Goal: Task Accomplishment & Management: Complete application form

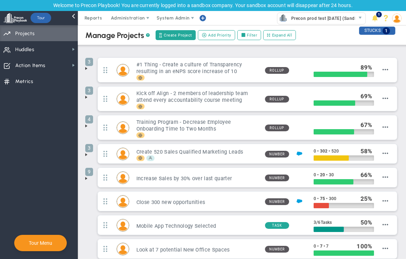
scroll to position [43, 0]
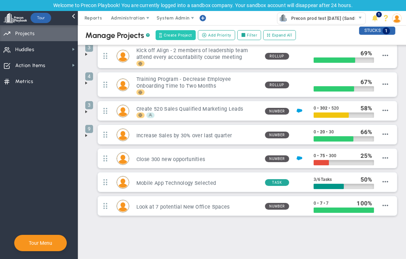
click at [185, 32] on span "Create Project" at bounding box center [178, 35] width 28 height 6
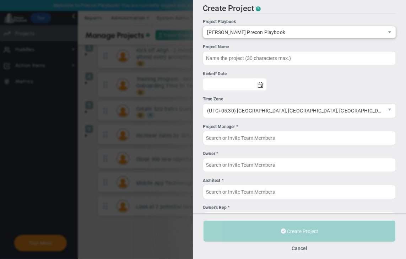
click at [308, 32] on span "[PERSON_NAME] Precon Playbook" at bounding box center [293, 32] width 180 height 12
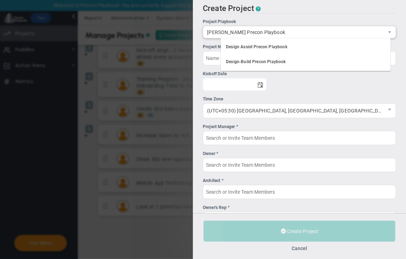
click at [308, 32] on span "[PERSON_NAME] Precon Playbook" at bounding box center [293, 32] width 180 height 12
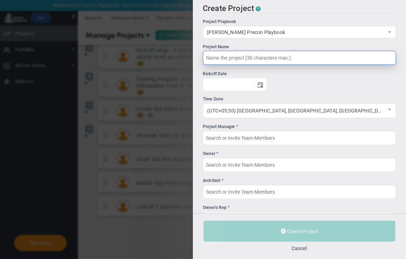
click at [267, 57] on input "Project Name" at bounding box center [299, 58] width 193 height 14
click at [263, 82] on span "select" at bounding box center [260, 85] width 6 height 6
type input "first project [PERSON_NAME] 1"
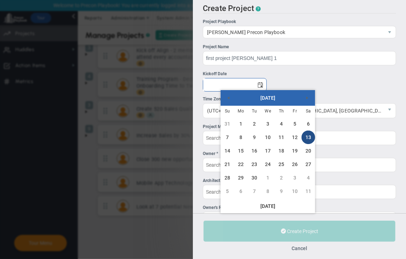
click at [308, 136] on link "13" at bounding box center [307, 137] width 13 height 13
type input "[DATE]"
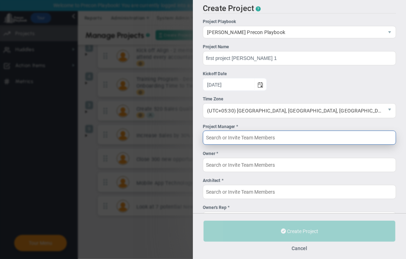
click at [272, 136] on input "Project Manager *" at bounding box center [299, 138] width 193 height 14
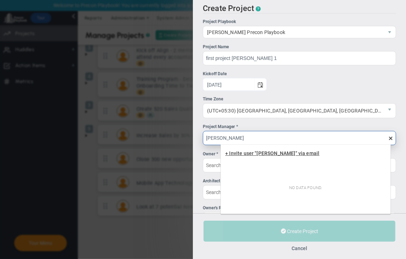
click at [267, 154] on span "+ Invite user "vivek" via email" at bounding box center [272, 153] width 94 height 6
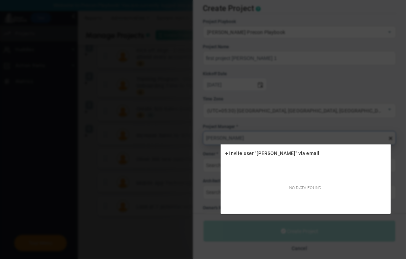
type input "[PERSON_NAME]"
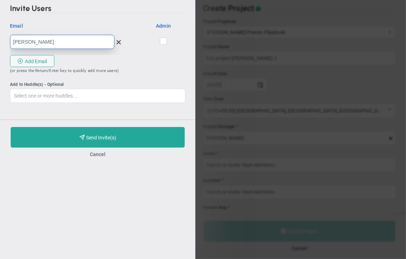
click at [73, 44] on input "[PERSON_NAME]" at bounding box center [62, 42] width 104 height 14
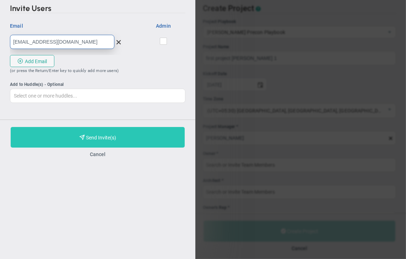
type input "[EMAIL_ADDRESS][DOMAIN_NAME]"
click at [85, 134] on button "Purchase and Send Invite(s) Validating Invite..." at bounding box center [98, 137] width 174 height 21
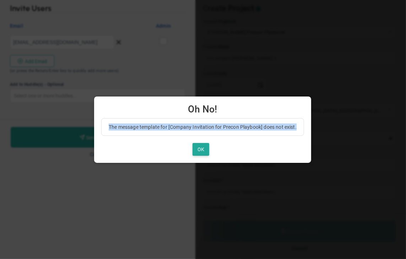
drag, startPoint x: 109, startPoint y: 125, endPoint x: 305, endPoint y: 124, distance: 195.9
click at [305, 124] on div "The message template for [Company Invitation for Precon Playbook] does not exis…" at bounding box center [202, 140] width 217 height 45
copy p "The message template for [Company Invitation for Precon Playbook] does not exis…"
click at [172, 127] on p "The message template for [Company Invitation for Precon Playbook] does not exis…" at bounding box center [203, 127] width 188 height 7
drag, startPoint x: 171, startPoint y: 127, endPoint x: 260, endPoint y: 127, distance: 89.1
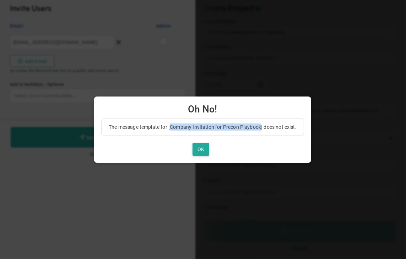
click at [260, 127] on p "The message template for [Company Invitation for Precon Playbook] does not exis…" at bounding box center [203, 127] width 188 height 7
copy p "Company Invitation for Precon Playbook"
click at [198, 148] on button "OK" at bounding box center [200, 149] width 17 height 13
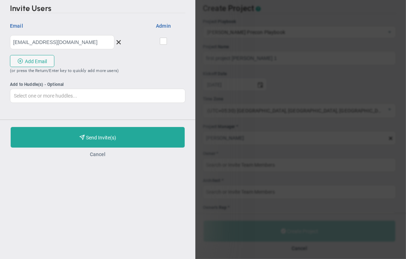
click at [97, 156] on button "Cancel" at bounding box center [98, 155] width 16 height 6
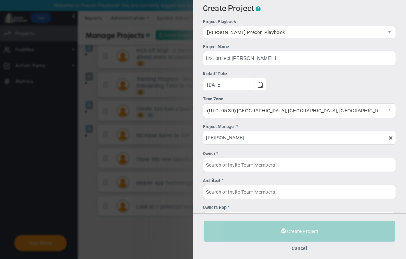
click at [388, 138] on span at bounding box center [391, 138] width 6 height 6
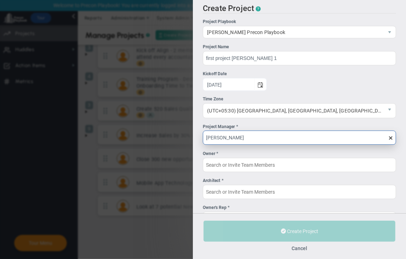
click at [384, 138] on input "[PERSON_NAME]" at bounding box center [299, 138] width 193 height 14
click at [312, 141] on input "Project Manager *" at bounding box center [299, 138] width 193 height 14
type input "s"
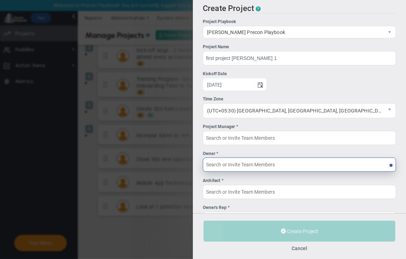
click at [278, 166] on input "Owner *" at bounding box center [299, 165] width 193 height 14
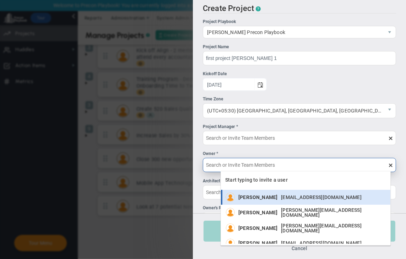
click at [264, 196] on span "[PERSON_NAME]" at bounding box center [257, 197] width 39 height 5
type input "[PERSON_NAME]"
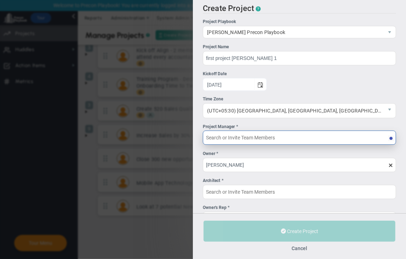
click at [257, 137] on input "Project Manager *" at bounding box center [299, 138] width 193 height 14
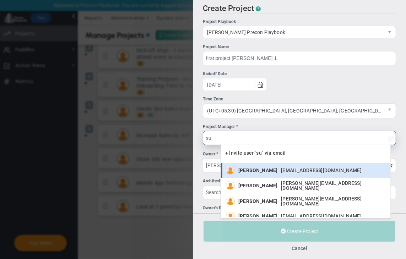
click at [263, 166] on div "[PERSON_NAME] [EMAIL_ADDRESS][DOMAIN_NAME]" at bounding box center [301, 170] width 127 height 9
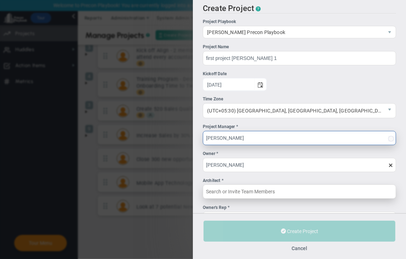
type input "[PERSON_NAME]"
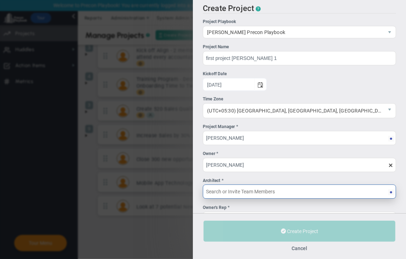
click at [253, 191] on input "Architect *" at bounding box center [299, 192] width 193 height 14
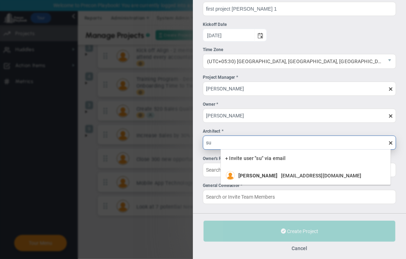
type input "s"
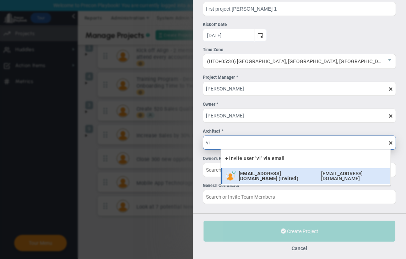
click at [290, 177] on span "[EMAIL_ADDRESS][DOMAIN_NAME] (Invited)" at bounding box center [277, 176] width 79 height 10
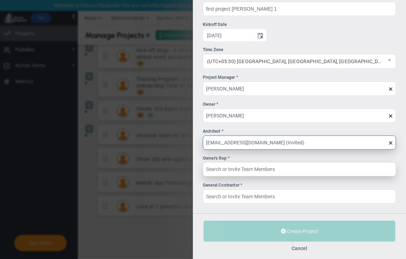
type input "[EMAIL_ADDRESS][DOMAIN_NAME] (Invited)"
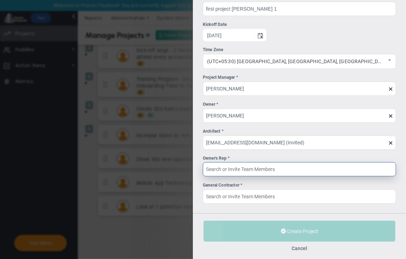
click at [271, 170] on input "Owner's Rep *" at bounding box center [299, 169] width 193 height 14
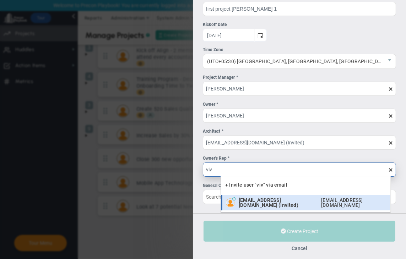
click at [268, 198] on div "vivekui@gmail.com (Invited) vivekui@gmail.com" at bounding box center [312, 203] width 148 height 10
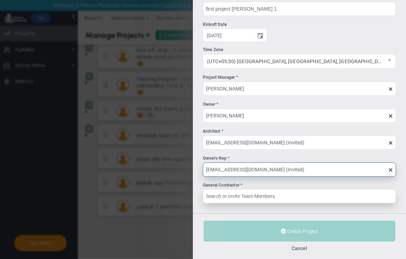
type input "[EMAIL_ADDRESS][DOMAIN_NAME] (Invited)"
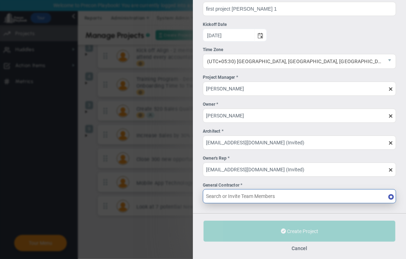
click at [266, 197] on input "General Contractor *" at bounding box center [299, 196] width 193 height 14
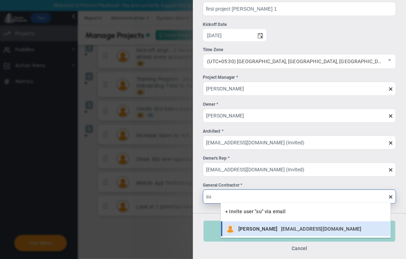
click at [265, 227] on span "[PERSON_NAME]" at bounding box center [257, 228] width 39 height 5
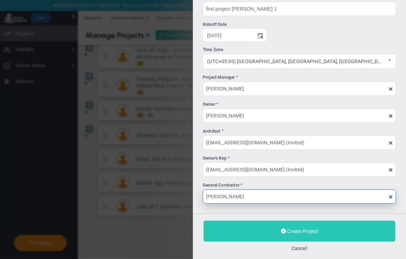
type input "[PERSON_NAME]"
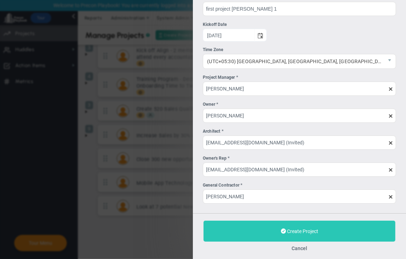
click at [265, 229] on button "Create Project" at bounding box center [299, 231] width 192 height 21
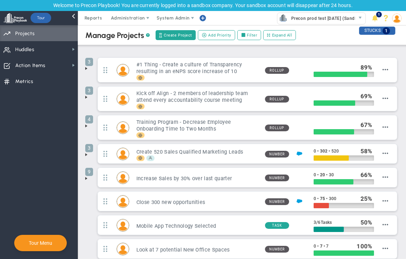
scroll to position [67, 0]
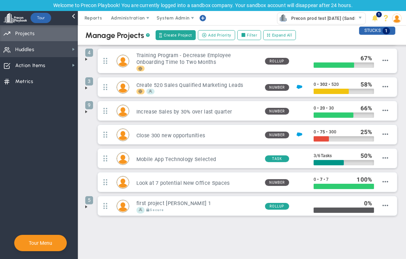
click at [58, 48] on span "Huddles Huddles" at bounding box center [39, 49] width 78 height 16
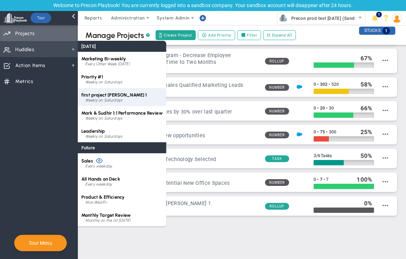
click at [111, 92] on span "first project [PERSON_NAME] 1" at bounding box center [114, 94] width 66 height 5
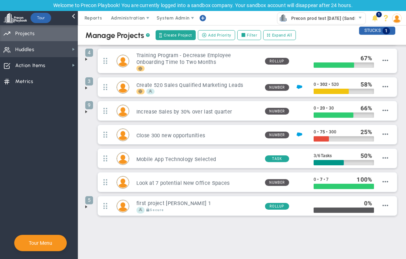
scroll to position [0, 0]
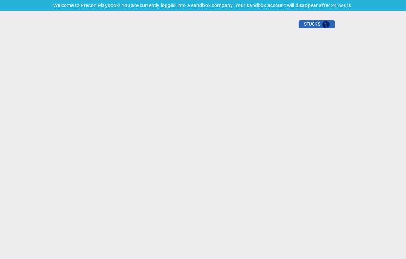
type input "[DATE]"
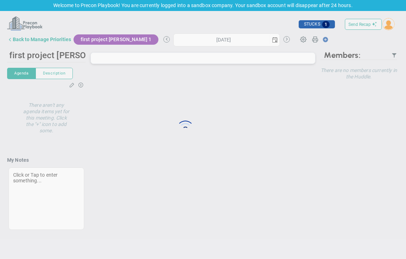
type input "[DATE]"
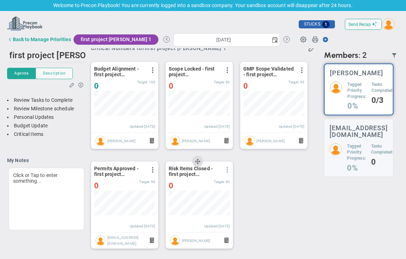
click at [225, 169] on span at bounding box center [227, 170] width 6 height 6
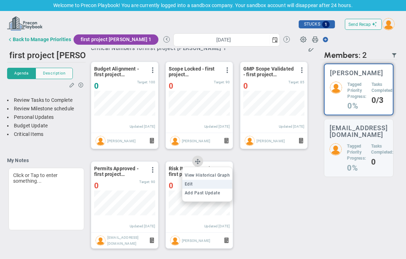
click at [196, 182] on li "Edit" at bounding box center [207, 184] width 50 height 9
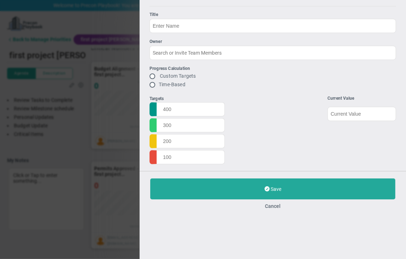
type input "Risk Items Closed - first project [PERSON_NAME] 1"
type input "95"
type input "90"
type input "75"
type input "60"
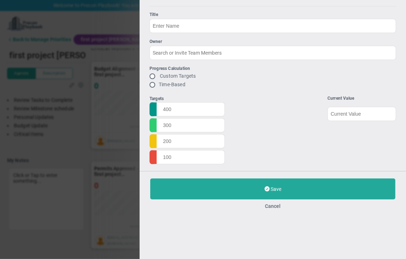
type input "0"
type input "[PERSON_NAME]"
radio input "true"
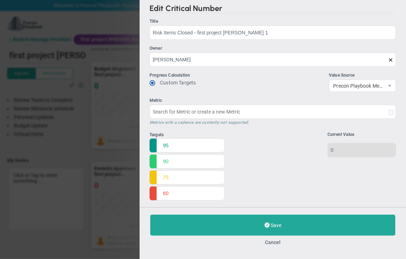
type input "Risk Items Closed - first project [PERSON_NAME] 1"
click at [273, 243] on button "Cancel" at bounding box center [273, 243] width 16 height 6
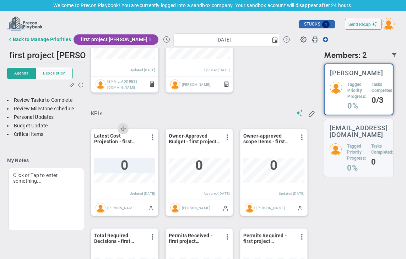
click at [124, 167] on span "0" at bounding box center [124, 165] width 7 height 15
type input "100"
click at [199, 110] on div "KPIs" at bounding box center [203, 114] width 224 height 8
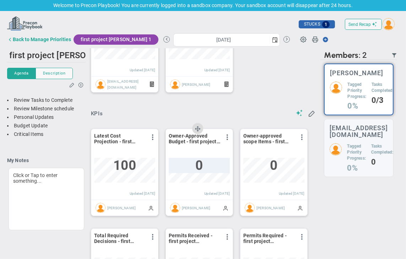
click at [198, 166] on span "0" at bounding box center [198, 165] width 7 height 15
type input "200"
click at [233, 115] on div "KPIs" at bounding box center [203, 114] width 224 height 8
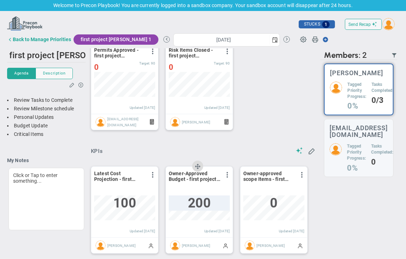
click at [205, 206] on span "200" at bounding box center [199, 203] width 22 height 15
type input "200"
click at [244, 149] on div "KPIs" at bounding box center [203, 151] width 224 height 8
click at [226, 176] on span at bounding box center [227, 175] width 6 height 6
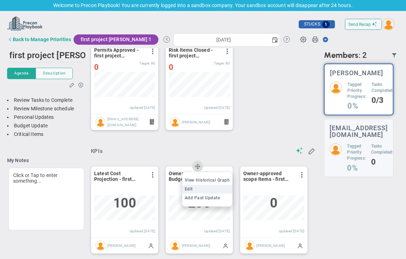
click at [205, 188] on li "Edit" at bounding box center [207, 189] width 50 height 9
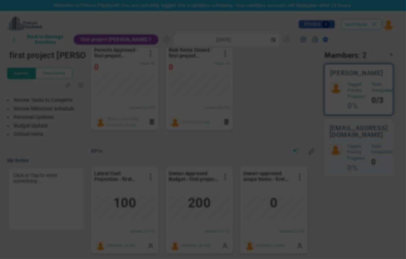
type input "[DATE]"
radio input "true"
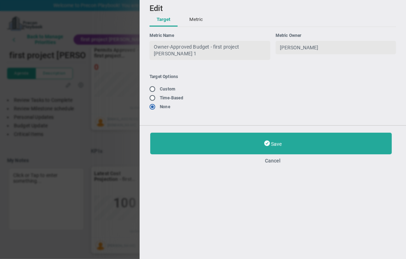
click at [190, 20] on button "Metric" at bounding box center [196, 19] width 28 height 13
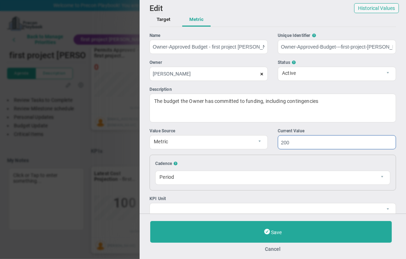
click at [294, 145] on input "200" at bounding box center [337, 142] width 118 height 14
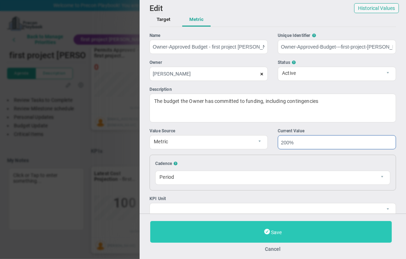
type input "200%"
click at [263, 227] on button "Save" at bounding box center [270, 232] width 241 height 22
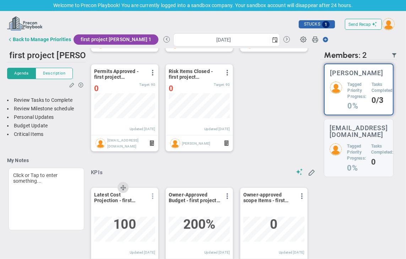
click at [150, 196] on span at bounding box center [153, 196] width 6 height 6
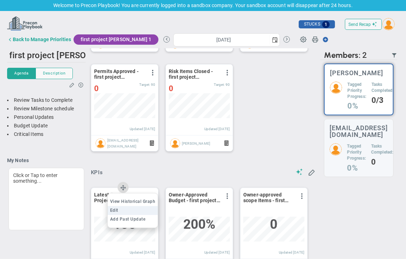
click at [121, 208] on li "Edit" at bounding box center [132, 210] width 50 height 9
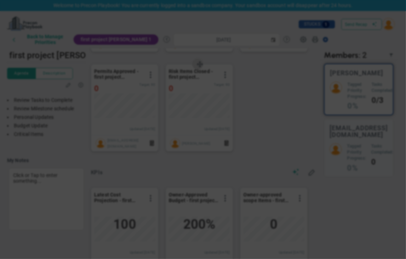
type input "[DATE]"
radio input "true"
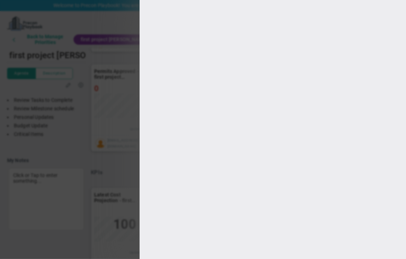
type input "Latest Cost Projection - first project [PERSON_NAME] 1"
type input "Latest-Cost-Projection---first-project-vivek-1"
type input "100"
type input "[PERSON_NAME]"
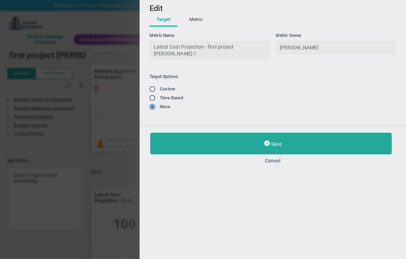
click at [193, 22] on button "Metric" at bounding box center [196, 19] width 28 height 13
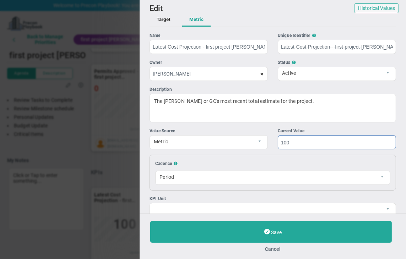
click at [291, 141] on input "100" at bounding box center [337, 142] width 118 height 14
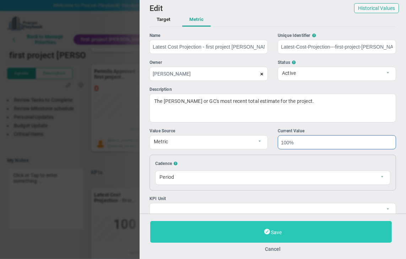
type input "100%"
click at [257, 230] on button "Save" at bounding box center [270, 232] width 241 height 22
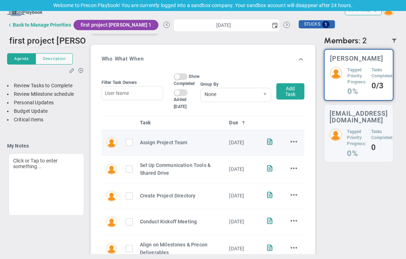
click at [229, 146] on span "[DATE]" at bounding box center [236, 143] width 15 height 6
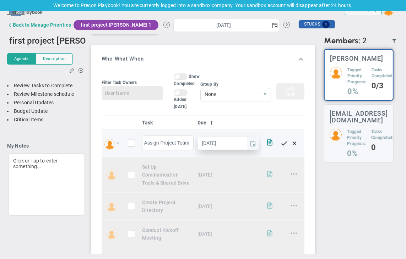
click at [250, 147] on span "select" at bounding box center [253, 144] width 6 height 6
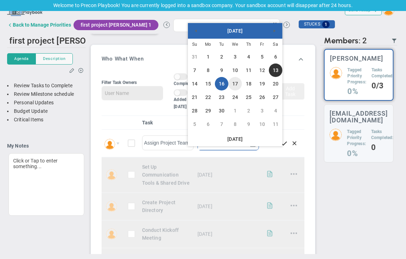
click at [236, 83] on link "17" at bounding box center [234, 83] width 13 height 13
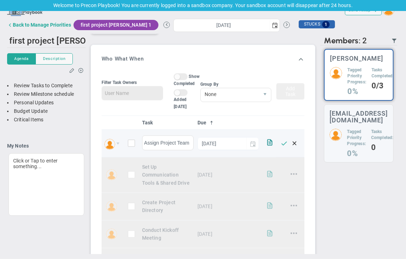
click at [279, 148] on span at bounding box center [284, 143] width 11 height 11
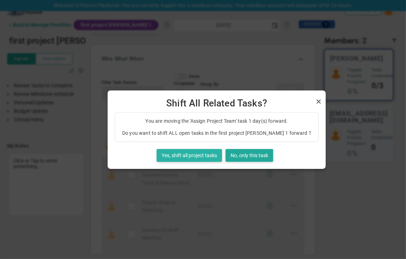
click at [182, 157] on button "Yes, shift all project tasks" at bounding box center [189, 155] width 65 height 13
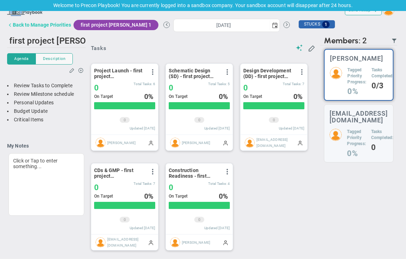
click at [54, 24] on div "Back to Manage Priorities" at bounding box center [42, 25] width 58 height 6
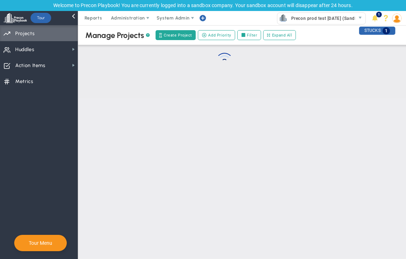
checkbox input "false"
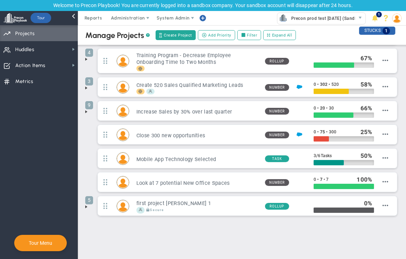
click at [86, 206] on span at bounding box center [86, 207] width 6 height 6
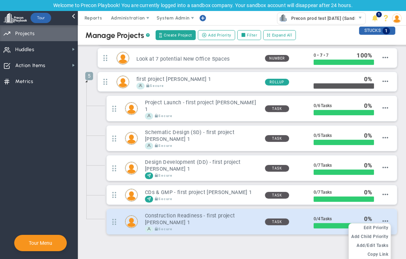
click at [361, 259] on span "Delete Priority" at bounding box center [373, 263] width 29 height 5
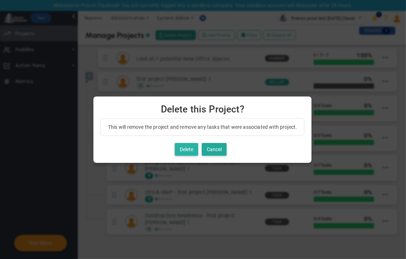
click at [183, 151] on button "Delete" at bounding box center [186, 149] width 23 height 13
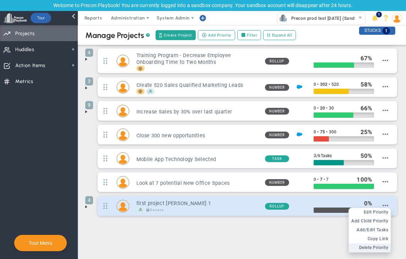
click at [362, 245] on span "Delete Priority" at bounding box center [373, 247] width 29 height 5
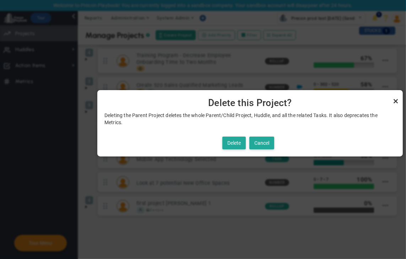
click at [394, 101] on link "Close" at bounding box center [395, 101] width 9 height 9
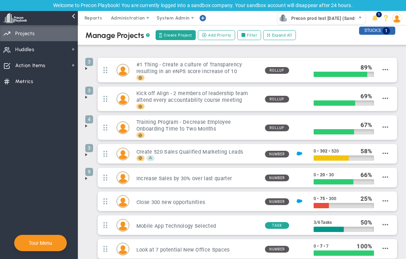
scroll to position [67, 0]
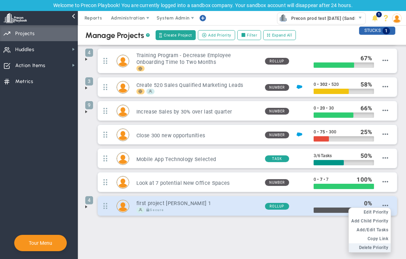
click at [359, 247] on span "Delete Priority" at bounding box center [373, 247] width 29 height 5
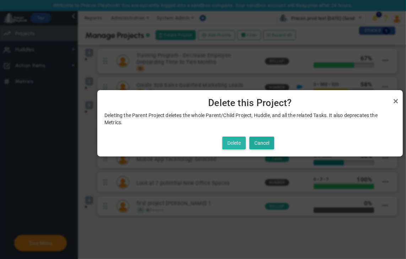
click at [235, 145] on button "Delete" at bounding box center [233, 143] width 23 height 13
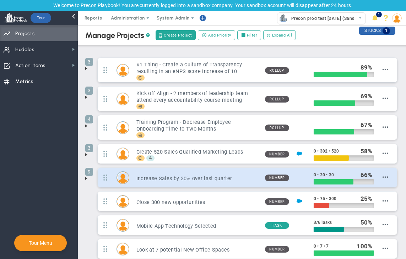
scroll to position [43, 0]
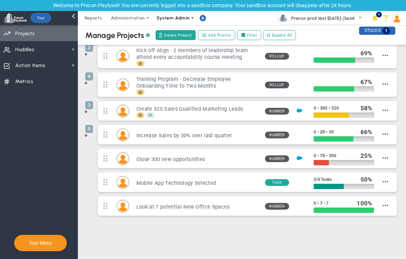
click at [187, 19] on span "System Admin" at bounding box center [173, 17] width 33 height 5
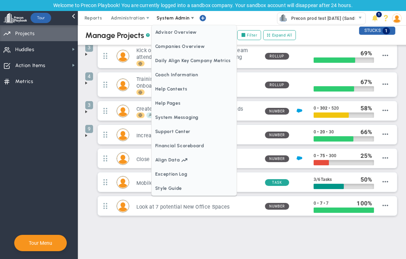
click at [187, 19] on span "System Admin" at bounding box center [173, 17] width 33 height 5
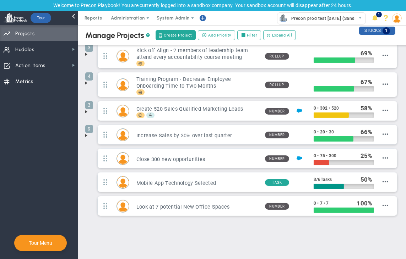
scroll to position [0, 0]
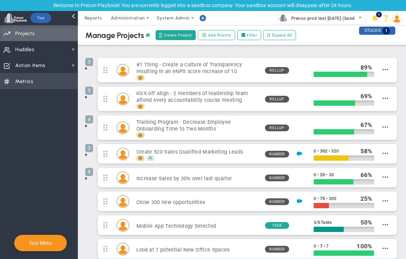
click at [57, 78] on span "Metrics Metrics" at bounding box center [39, 81] width 78 height 16
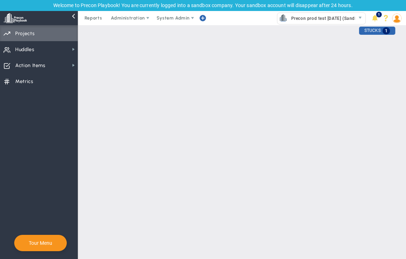
checkbox input "false"
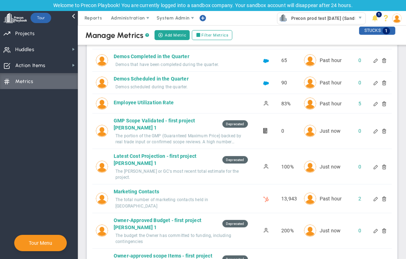
scroll to position [447, 0]
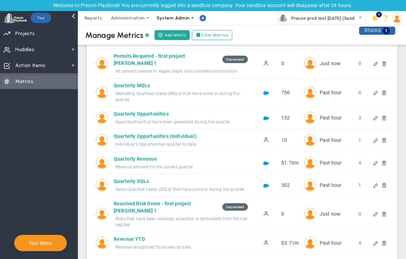
click at [184, 19] on span "System Admin" at bounding box center [173, 17] width 33 height 5
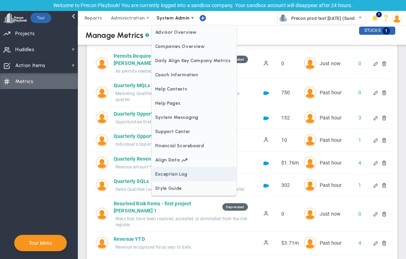
click at [170, 169] on span "Exception Log" at bounding box center [194, 174] width 85 height 14
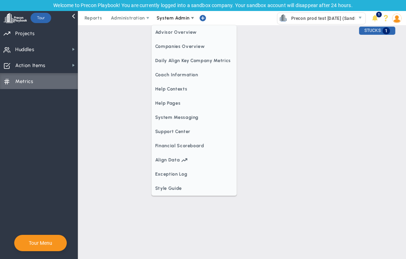
scroll to position [0, 0]
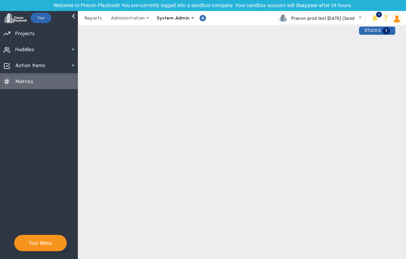
checkbox input "true"
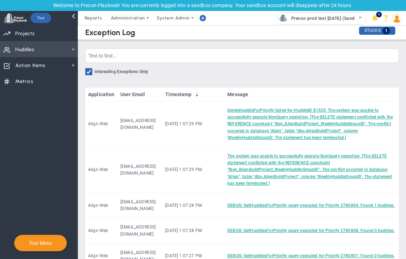
click at [70, 52] on span "Huddles Huddles" at bounding box center [39, 49] width 78 height 16
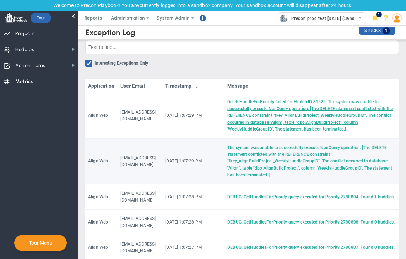
scroll to position [7, 0]
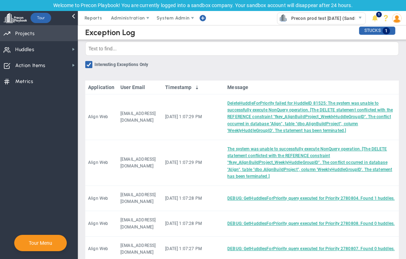
click at [43, 36] on span "Priorities Projects OKR Tree Priorities Projects OKRs" at bounding box center [39, 33] width 78 height 16
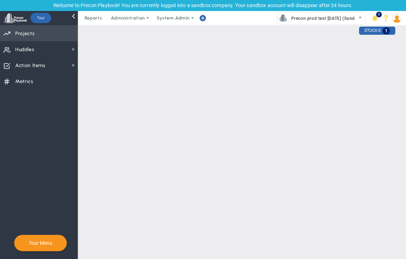
scroll to position [0, 0]
checkbox input "false"
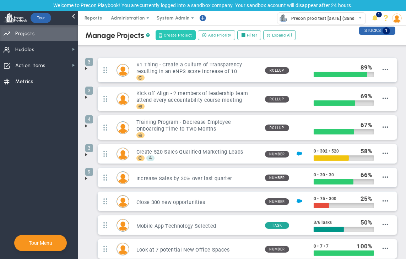
click at [174, 33] on span "Create Project" at bounding box center [178, 35] width 28 height 6
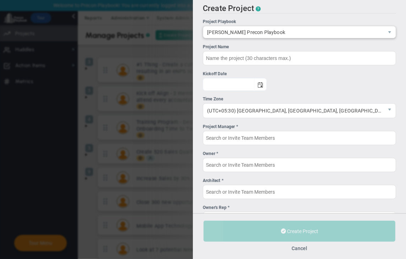
click at [271, 31] on span "[PERSON_NAME] Precon Playbook" at bounding box center [293, 32] width 180 height 12
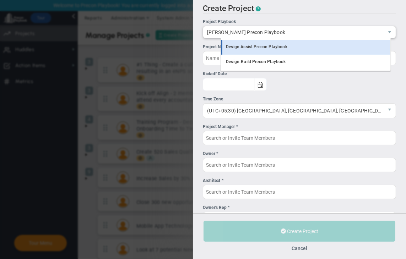
click at [264, 49] on li "Design Assist Precon Playbook" at bounding box center [305, 47] width 169 height 15
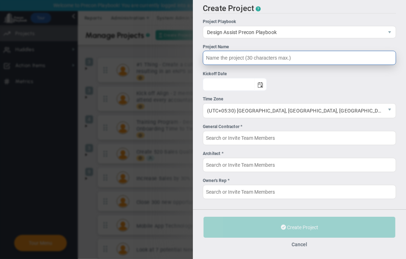
click at [275, 57] on input "Project Name" at bounding box center [299, 58] width 193 height 14
click at [266, 83] on span "select" at bounding box center [260, 84] width 12 height 12
click at [247, 57] on input "[PERSON_NAME] projet 2" at bounding box center [299, 58] width 193 height 14
click at [263, 82] on span "select" at bounding box center [260, 85] width 6 height 6
type input "[PERSON_NAME] project 2"
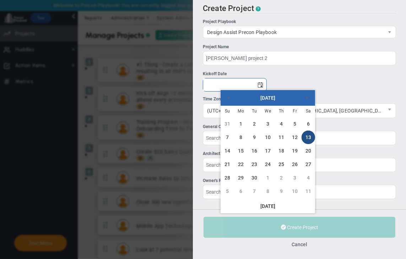
click at [309, 140] on link "13" at bounding box center [307, 137] width 13 height 13
type input "[DATE]"
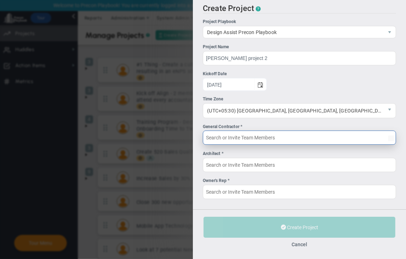
click at [272, 140] on input "General Contractor *" at bounding box center [299, 138] width 193 height 14
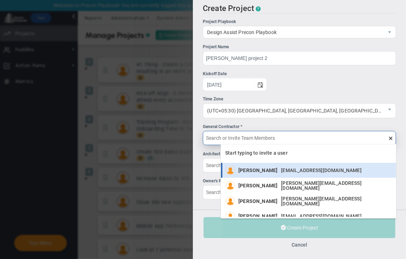
click at [259, 166] on div "[PERSON_NAME] [EMAIL_ADDRESS][DOMAIN_NAME]" at bounding box center [301, 170] width 127 height 9
type input "[PERSON_NAME]"
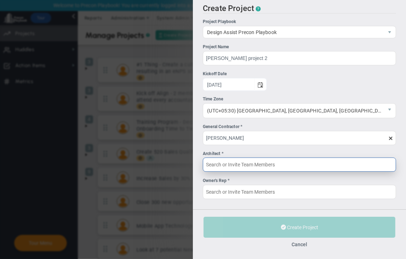
click at [270, 164] on input "Architect *" at bounding box center [299, 165] width 193 height 14
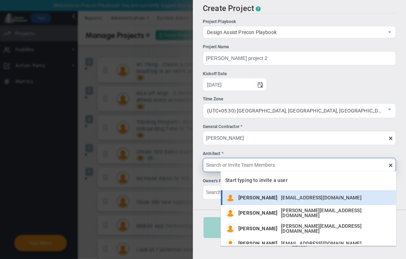
click at [261, 200] on span "[PERSON_NAME]" at bounding box center [257, 197] width 39 height 5
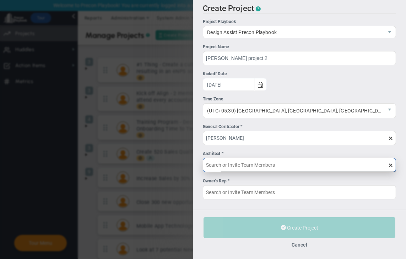
type input "[PERSON_NAME]"
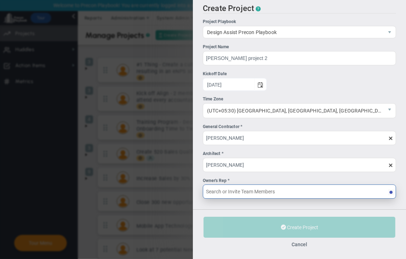
click at [272, 194] on input "Owner's Rep *" at bounding box center [299, 192] width 193 height 14
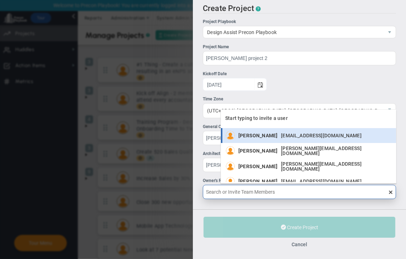
click at [249, 135] on span "[PERSON_NAME]" at bounding box center [257, 135] width 39 height 5
type input "[PERSON_NAME]"
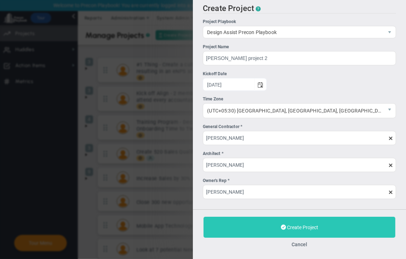
click at [271, 226] on button "Create Project" at bounding box center [299, 227] width 192 height 21
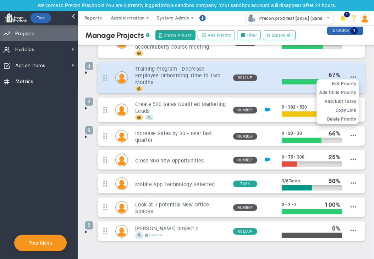
scroll to position [74, 0]
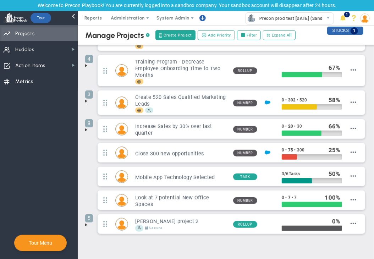
click at [86, 225] on span at bounding box center [86, 225] width 6 height 6
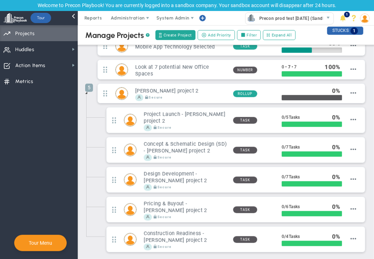
scroll to position [204, 0]
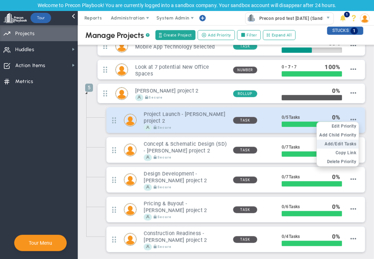
click at [327, 142] on span "Add/Edit Tasks" at bounding box center [341, 144] width 32 height 5
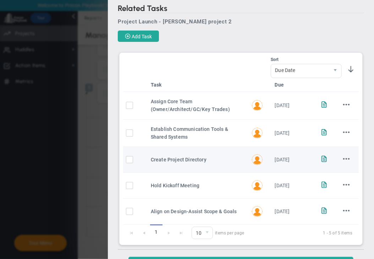
scroll to position [31, 0]
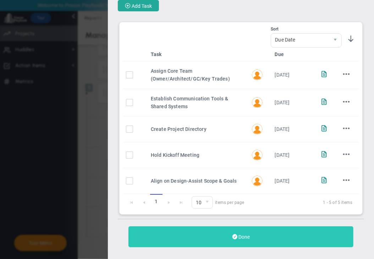
click at [230, 242] on button "Done" at bounding box center [240, 236] width 225 height 21
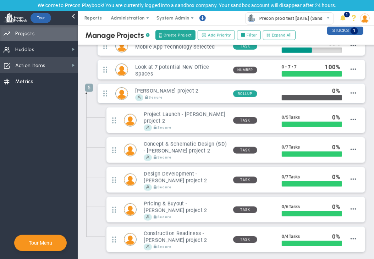
click at [59, 59] on span "Action Items Action Items" at bounding box center [39, 65] width 78 height 16
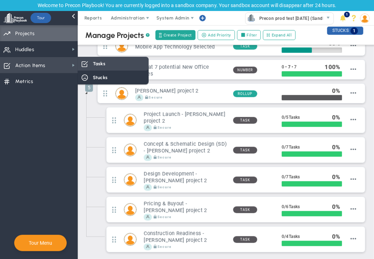
click at [96, 63] on span "Tasks" at bounding box center [99, 63] width 12 height 7
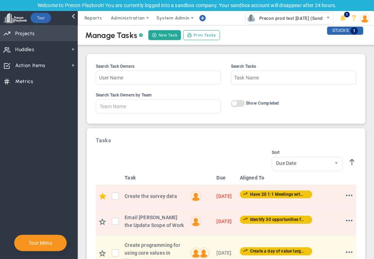
click at [51, 37] on span "Priorities Projects OKR Tree Priorities Projects OKRs" at bounding box center [39, 33] width 78 height 16
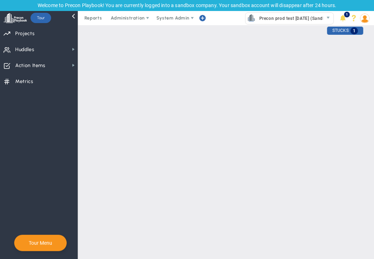
checkbox input "false"
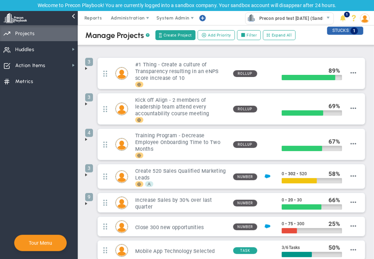
scroll to position [92, 0]
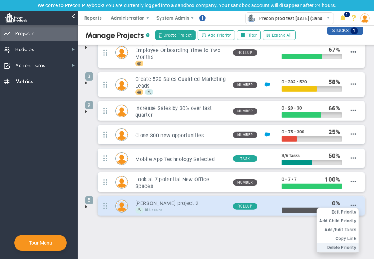
click at [334, 246] on span "Delete Priority" at bounding box center [341, 247] width 29 height 5
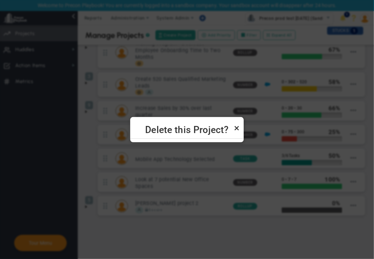
click at [237, 128] on link "Close" at bounding box center [236, 128] width 9 height 9
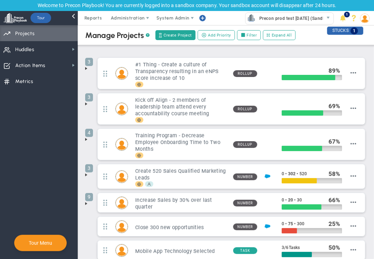
scroll to position [92, 0]
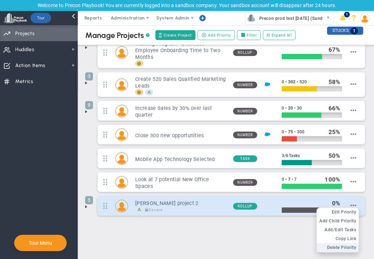
click at [332, 246] on span "Delete Priority" at bounding box center [341, 247] width 29 height 5
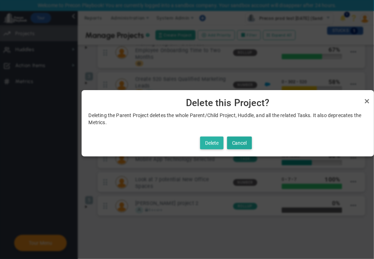
click at [210, 144] on button "Delete" at bounding box center [211, 143] width 23 height 13
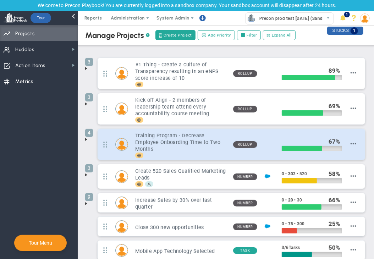
scroll to position [68, 0]
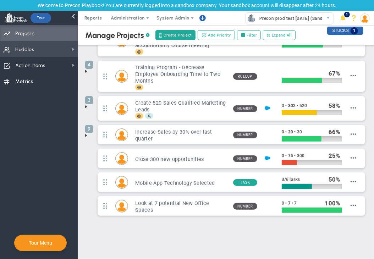
click at [55, 53] on span "Huddles Huddles" at bounding box center [39, 49] width 78 height 16
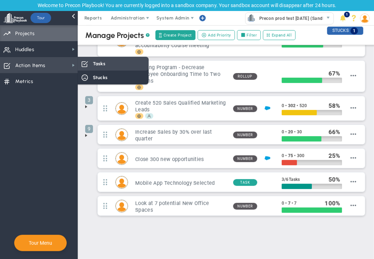
click at [102, 63] on span "Tasks" at bounding box center [99, 63] width 12 height 7
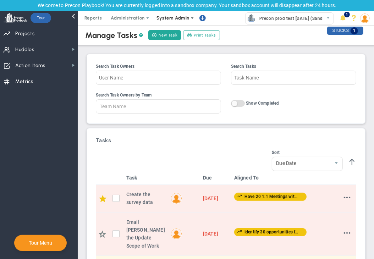
click at [180, 16] on span "System Admin" at bounding box center [173, 17] width 33 height 5
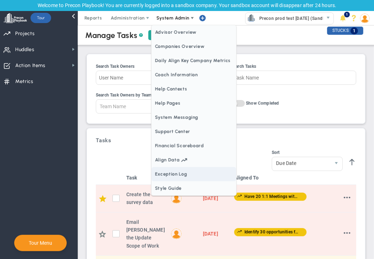
click at [177, 171] on span "Exception Log" at bounding box center [194, 174] width 85 height 14
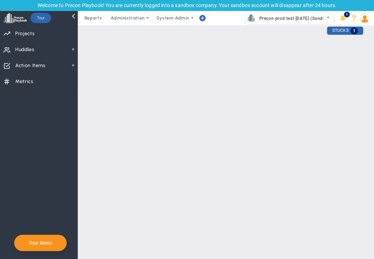
checkbox input "true"
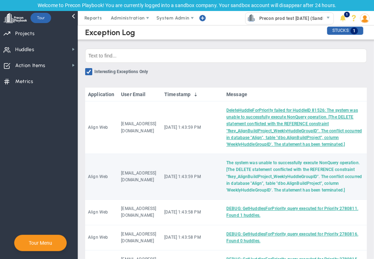
click at [250, 175] on link "The system was unable to successfully execute NonQuery operation. [The DELETE s…" at bounding box center [294, 176] width 136 height 32
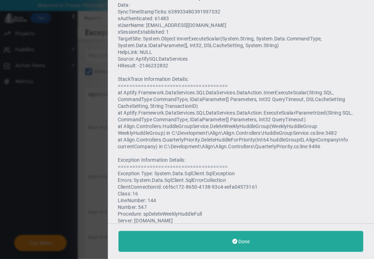
scroll to position [482, 0]
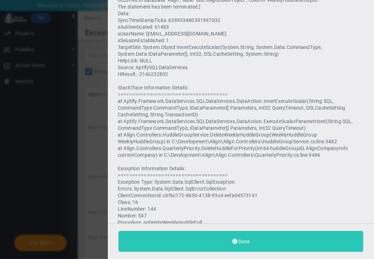
click at [250, 239] on span "Done" at bounding box center [243, 242] width 11 height 6
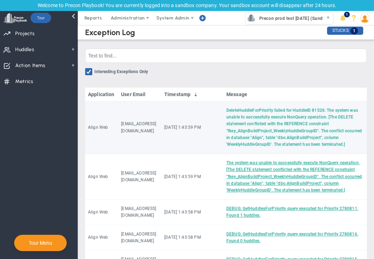
click at [273, 123] on link "DeleteHuddleForPriority failed for HuddleID 81526: The system was unable to suc…" at bounding box center [294, 127] width 136 height 39
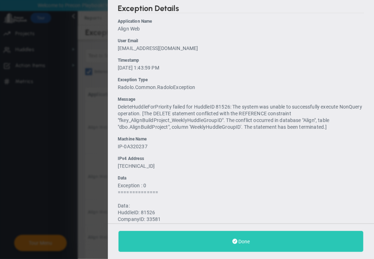
click at [240, 234] on button "Done" at bounding box center [241, 241] width 245 height 21
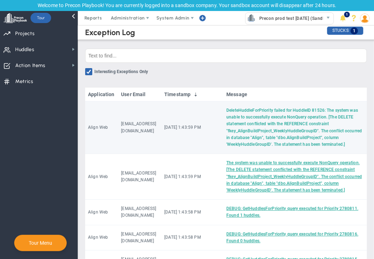
click at [271, 119] on link "DeleteHuddleForPriority failed for HuddleID 81526: The system was unable to suc…" at bounding box center [294, 127] width 136 height 39
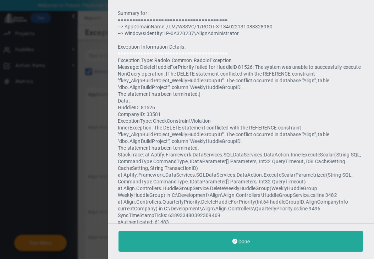
scroll to position [420, 0]
